Goal: Find specific page/section: Find specific page/section

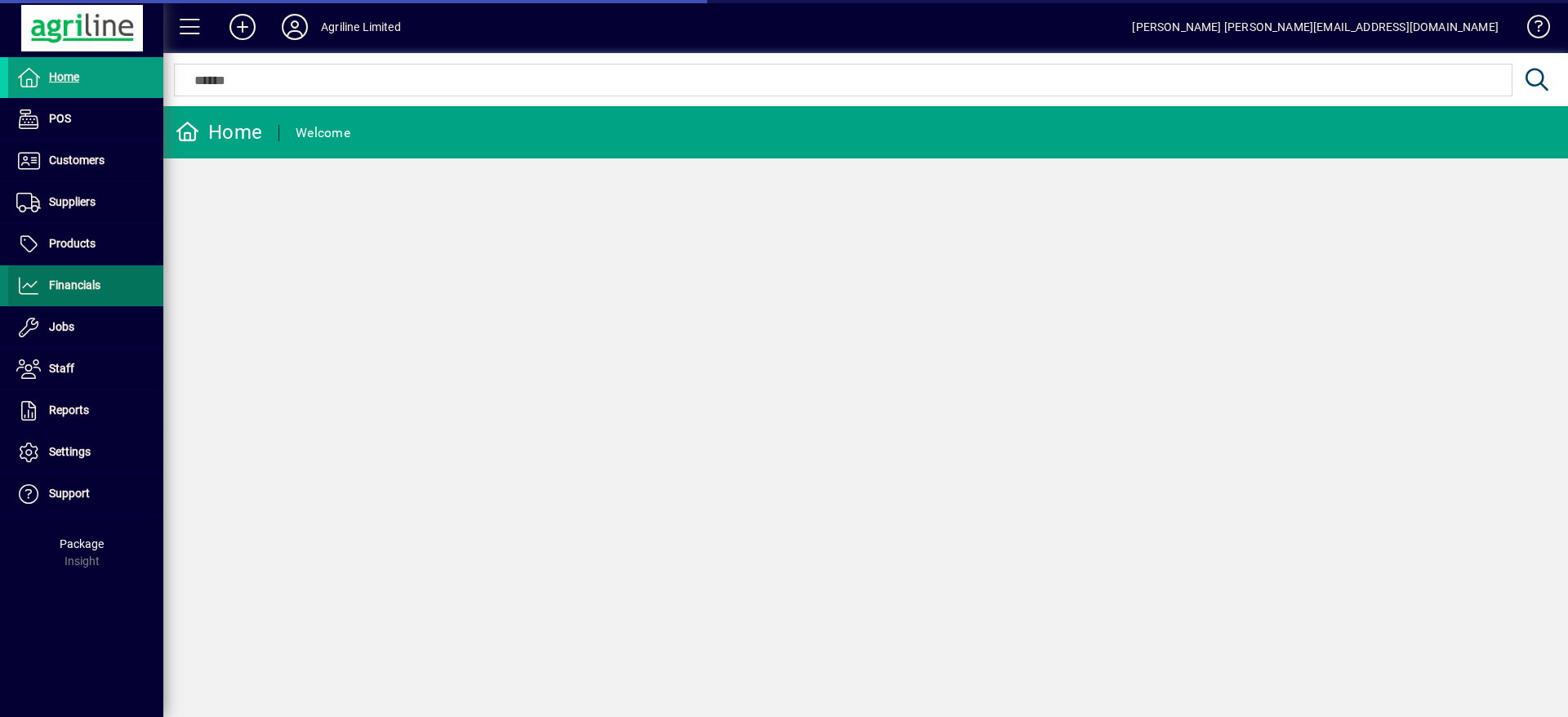
click at [100, 285] on span "Financials" at bounding box center [74, 285] width 52 height 13
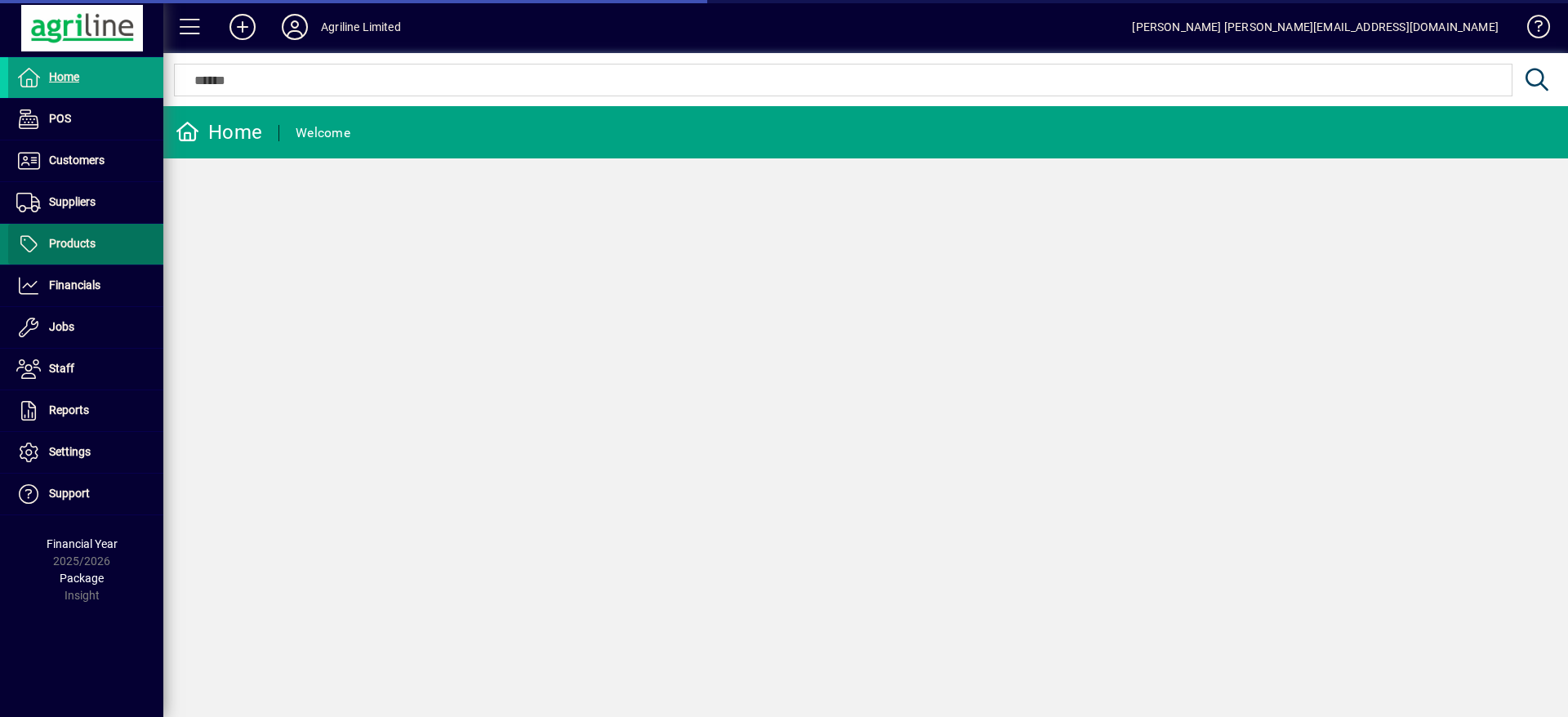
click at [114, 258] on span at bounding box center [85, 244] width 155 height 39
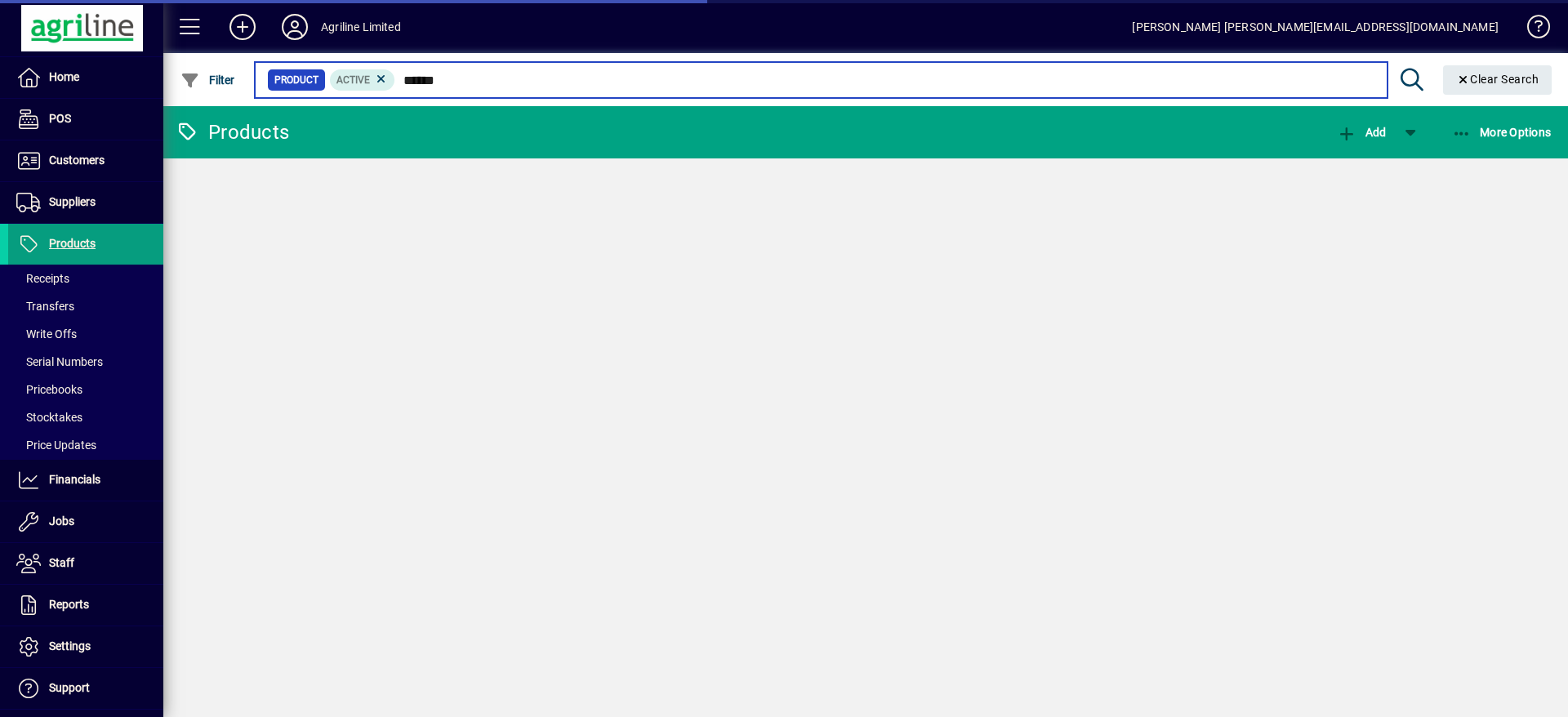
type input "*******"
